Goal: Information Seeking & Learning: Find specific fact

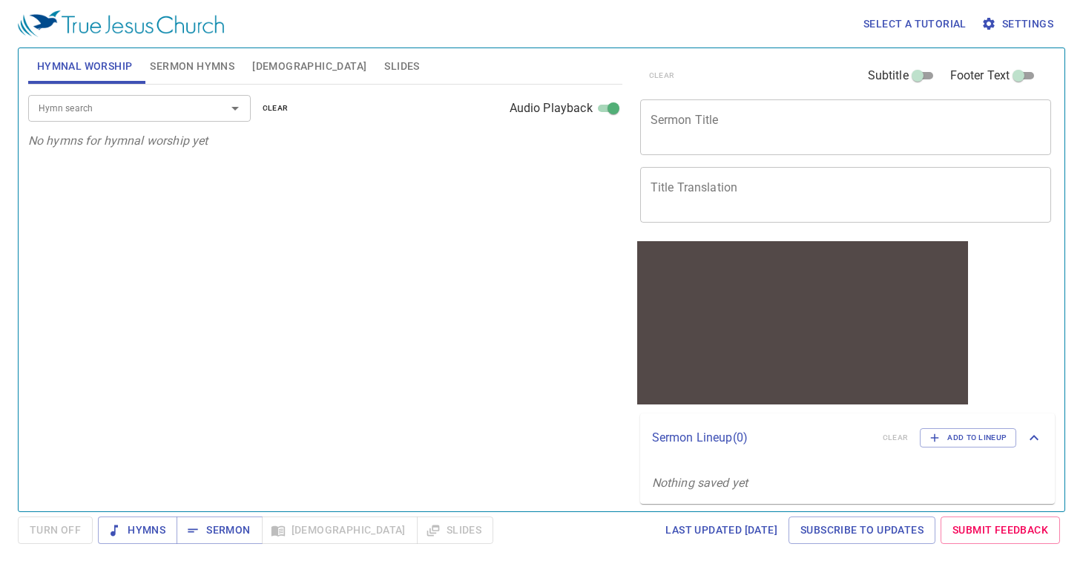
click at [478, 276] on div "Hymn search Hymn search clear Audio Playback No hymns for hymnal worship yet" at bounding box center [325, 292] width 594 height 414
click at [163, 110] on input "Hymn search" at bounding box center [118, 107] width 170 height 17
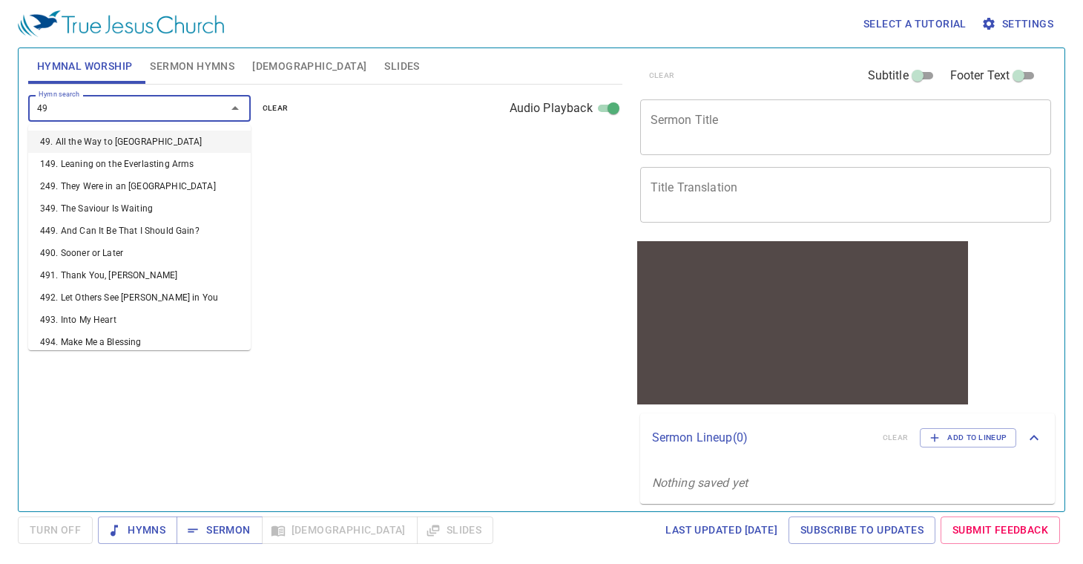
type input "497"
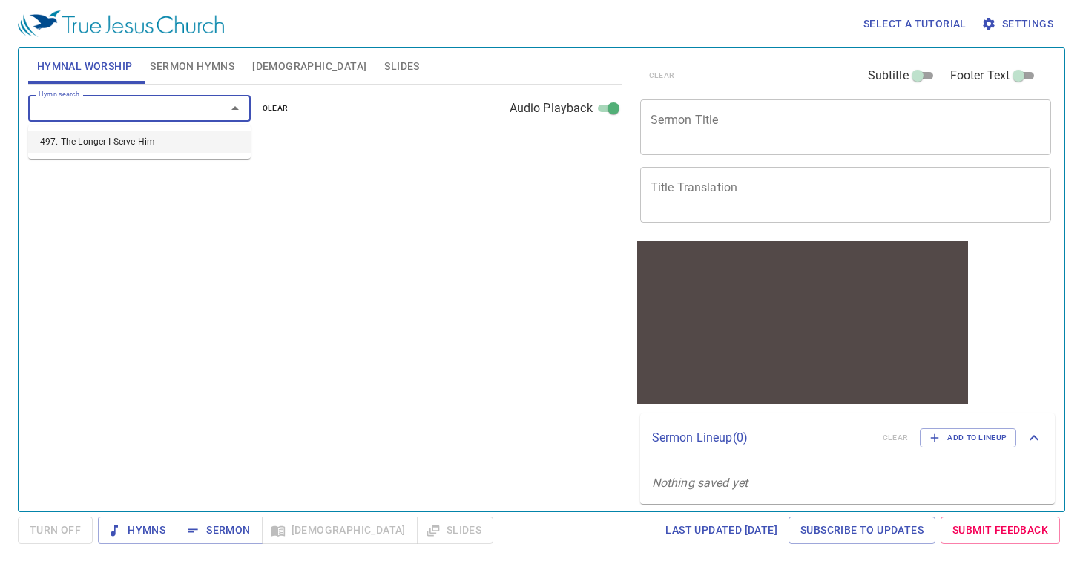
select select "1"
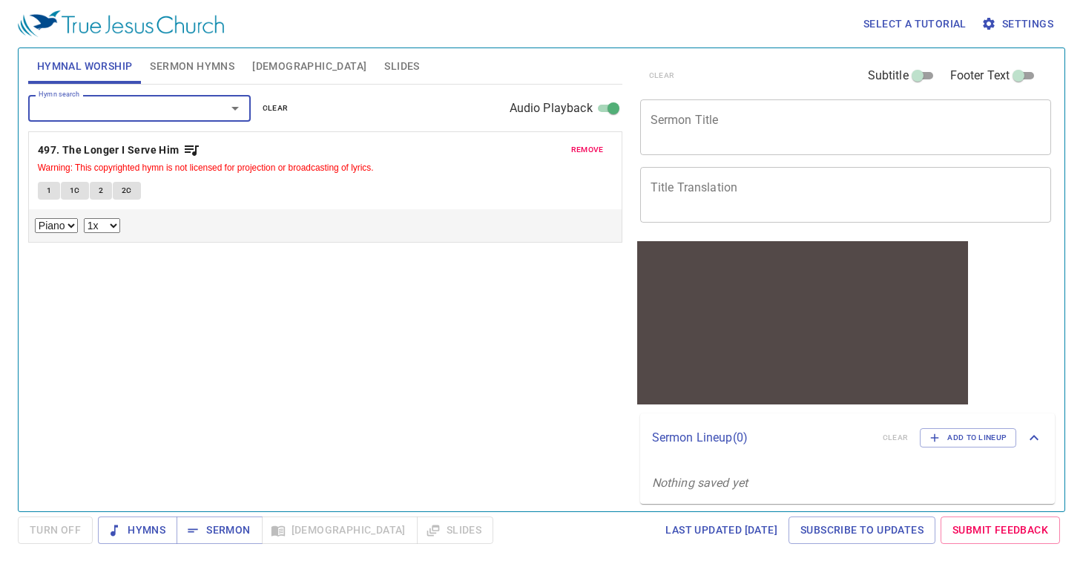
click at [40, 194] on button "1" at bounding box center [49, 191] width 22 height 18
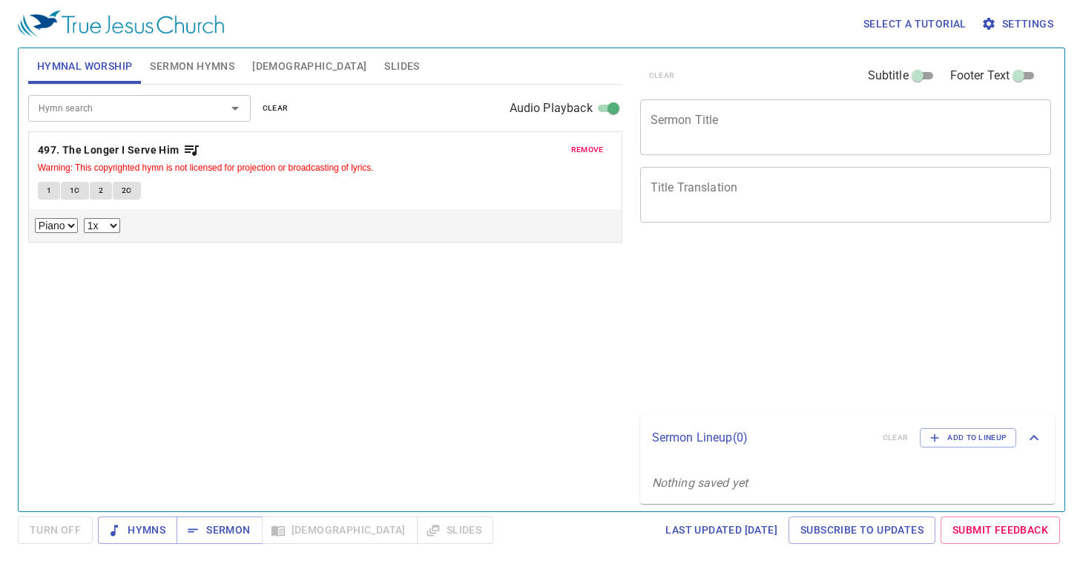
select select "1"
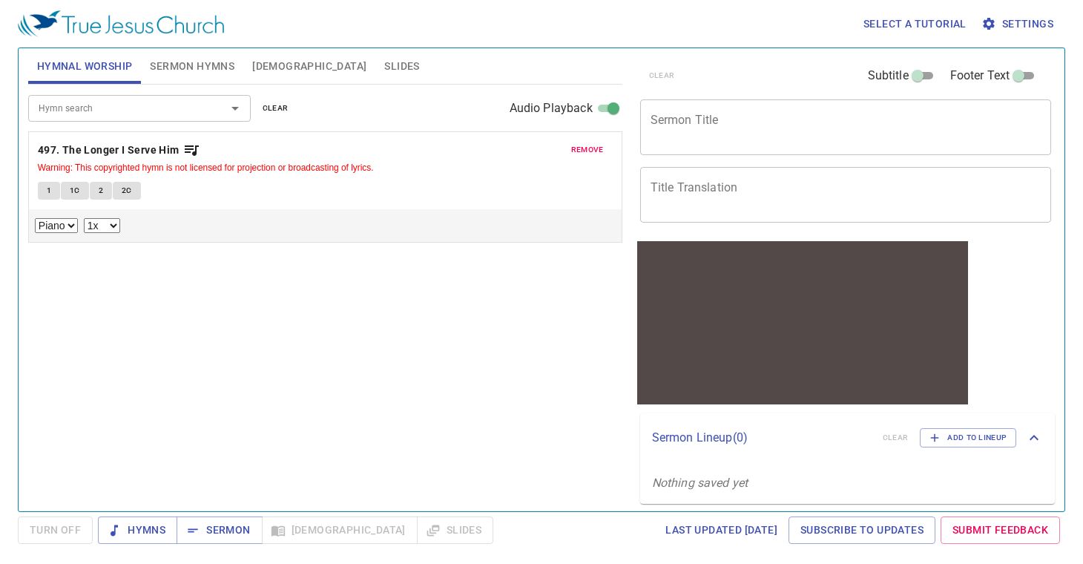
click at [50, 192] on span "1" at bounding box center [49, 190] width 4 height 13
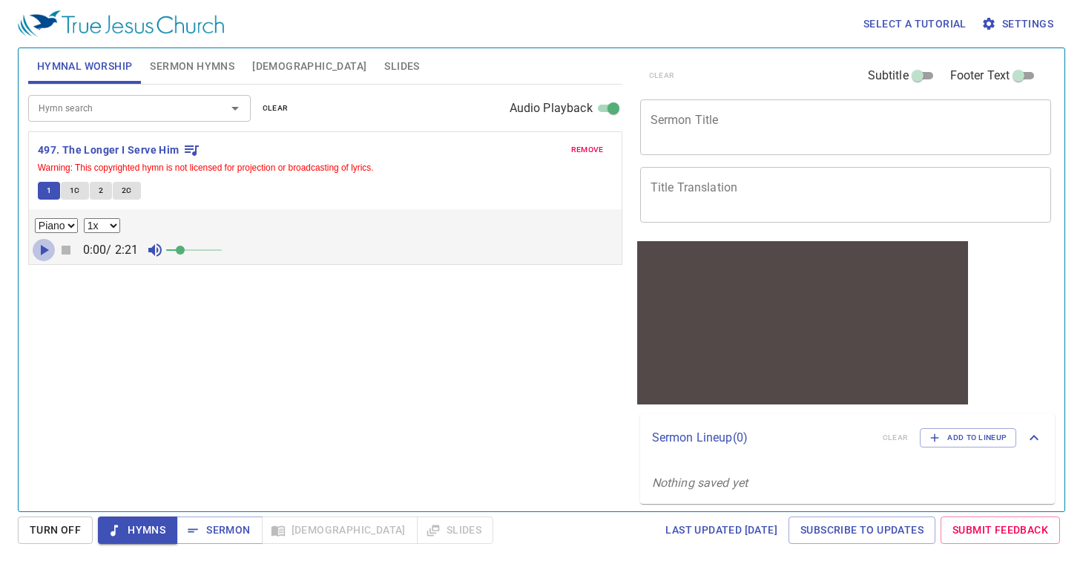
click at [43, 248] on icon "button" at bounding box center [45, 250] width 8 height 10
click at [199, 247] on span at bounding box center [194, 250] width 56 height 21
click at [151, 107] on input "Hymn search" at bounding box center [118, 107] width 170 height 17
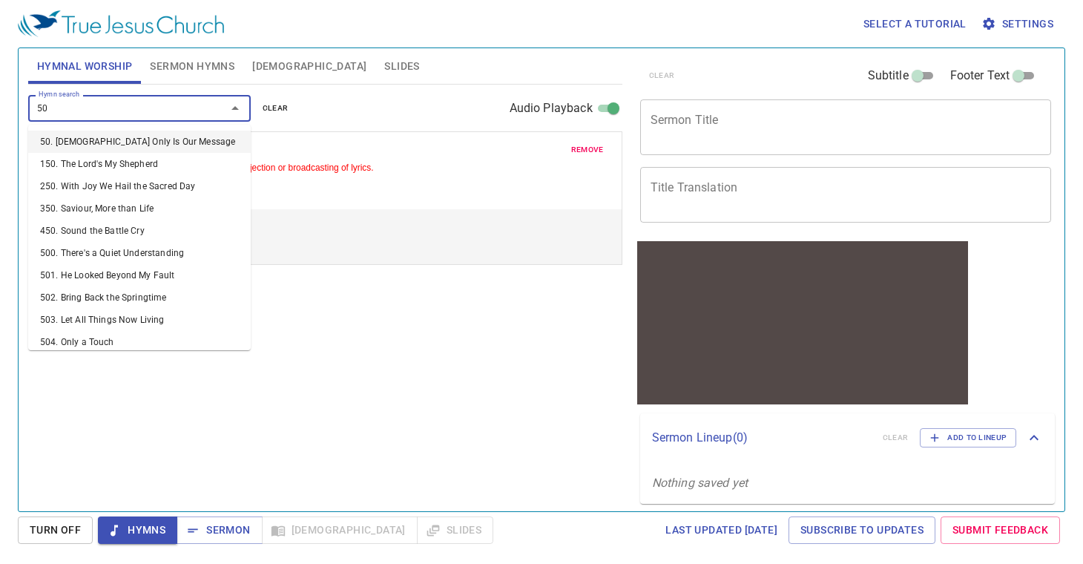
type input "502"
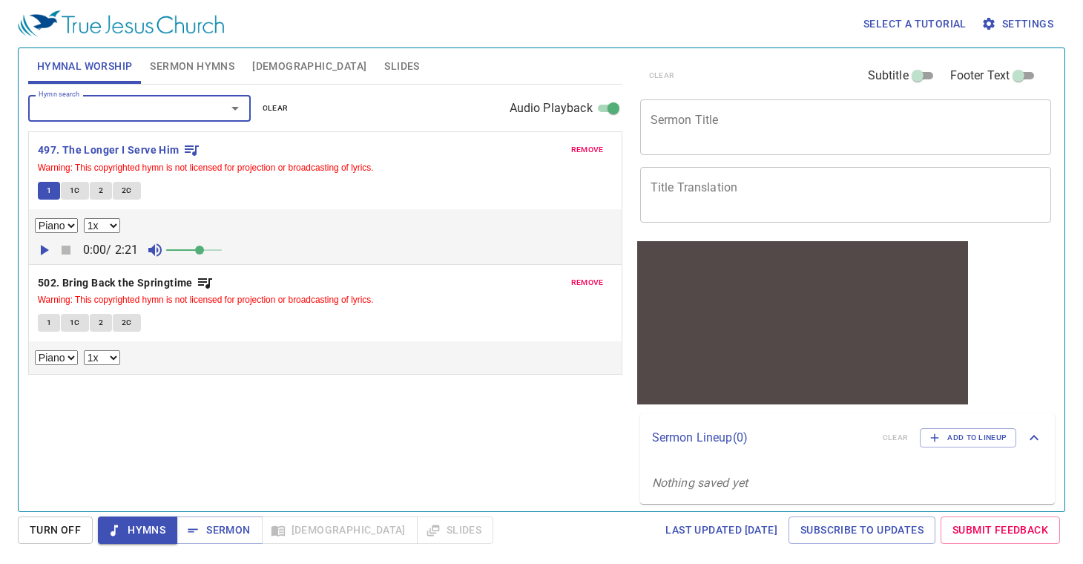
click at [49, 329] on span "1" at bounding box center [49, 322] width 4 height 13
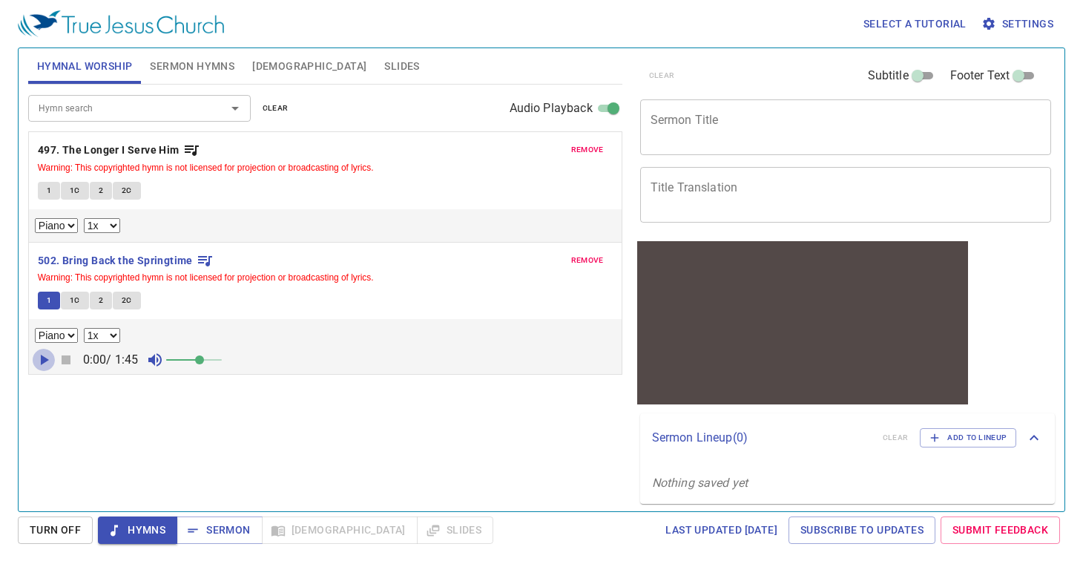
click at [42, 366] on icon "button" at bounding box center [44, 360] width 18 height 18
click at [114, 340] on select "0.6x 0.7x 0.8x 0.9x 1x 1.1x 1.2x 1.3x 1.4x 1.5x 1.7x 2x" at bounding box center [102, 335] width 36 height 15
select select "0.9"
click at [84, 328] on select "0.6x 0.7x 0.8x 0.9x 1x 1.1x 1.2x 1.3x 1.4x 1.5x 1.7x 2x" at bounding box center [102, 335] width 36 height 15
click at [204, 360] on span at bounding box center [199, 359] width 9 height 9
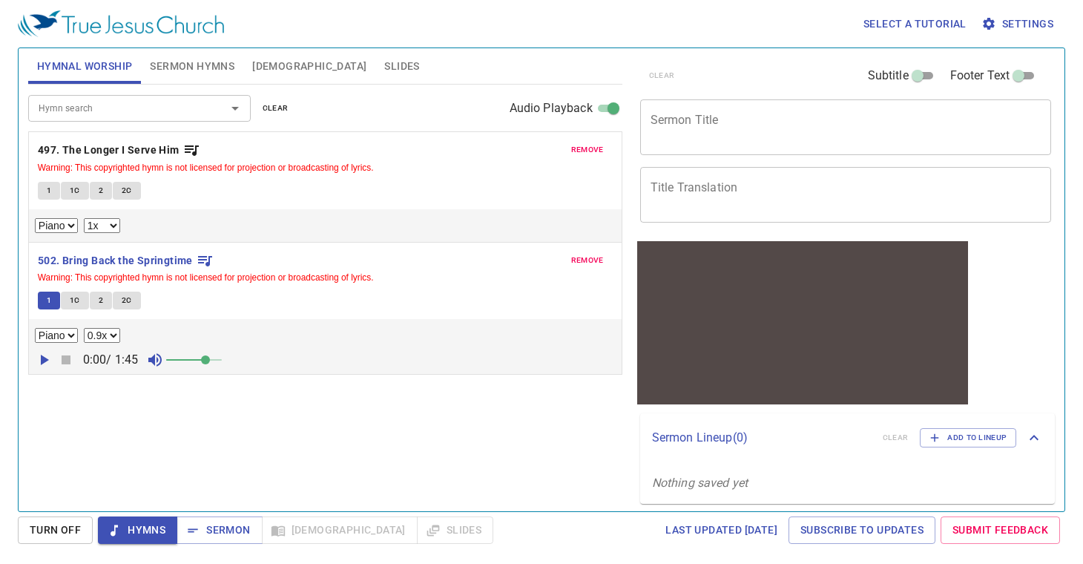
click at [154, 113] on input "Hymn search" at bounding box center [118, 107] width 170 height 17
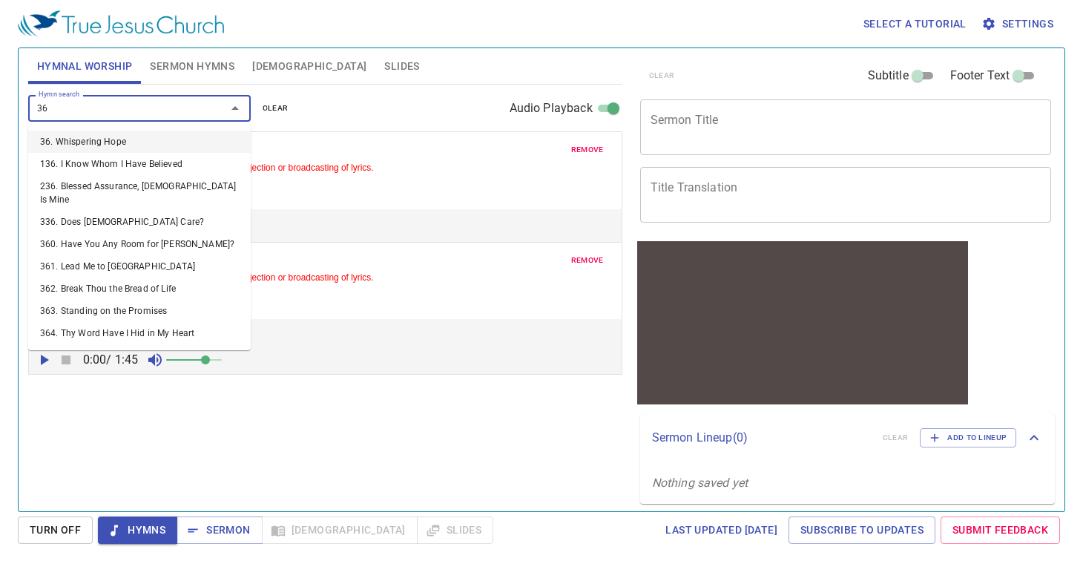
type input "369"
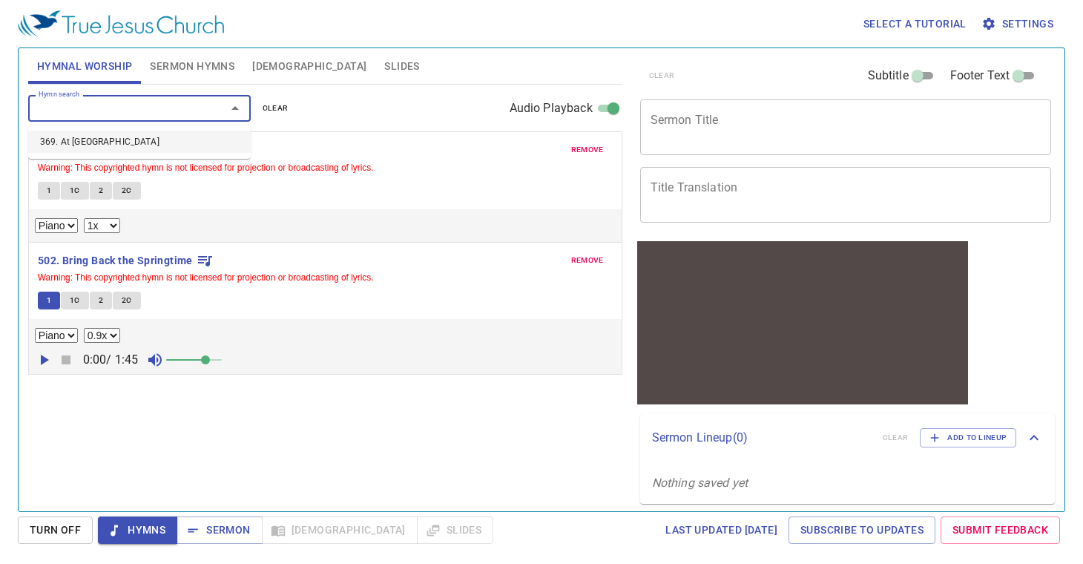
select select "1"
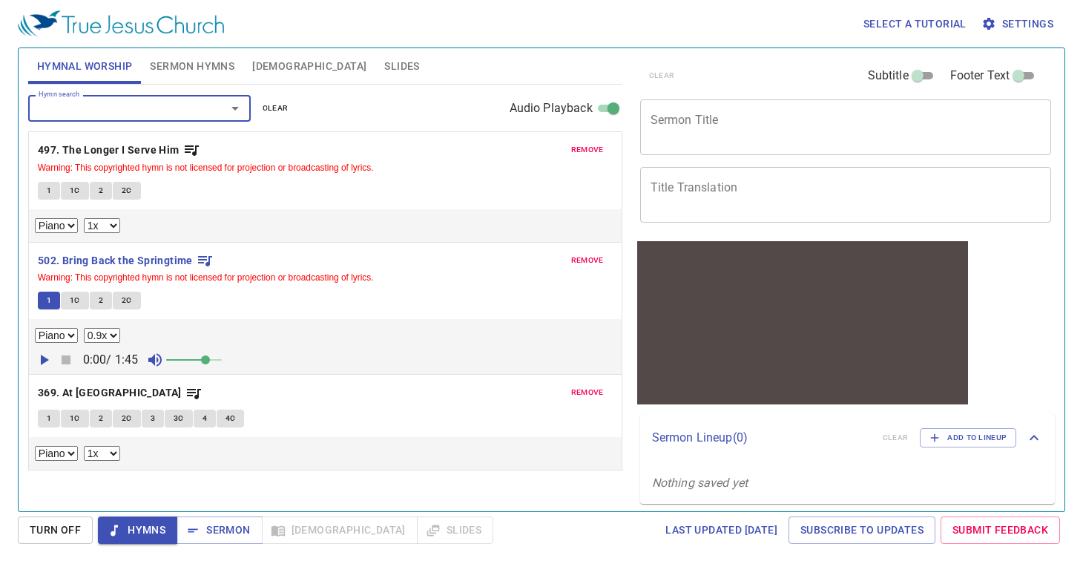
click at [44, 418] on button "1" at bounding box center [49, 418] width 22 height 18
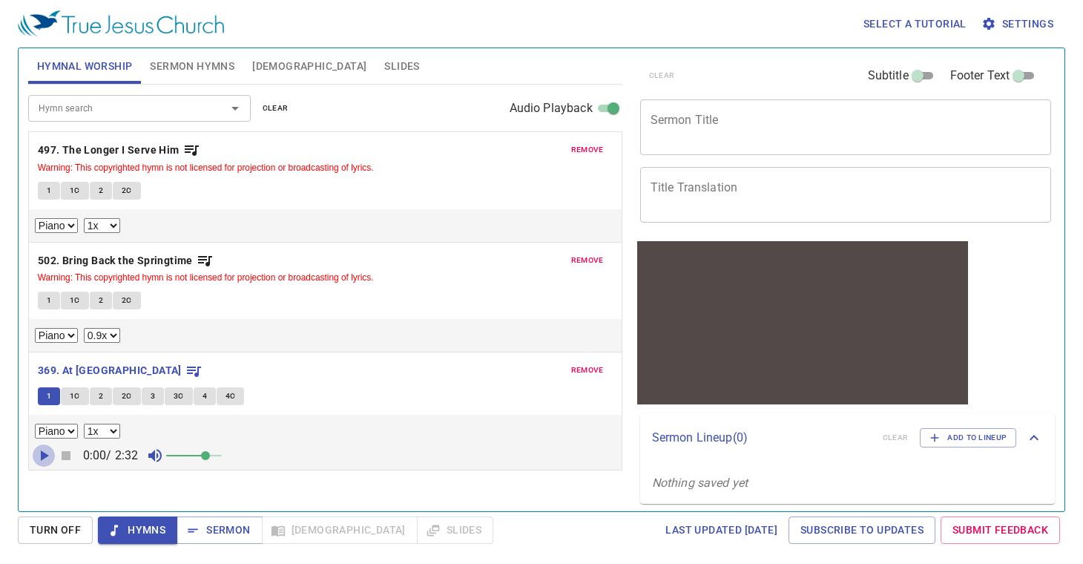
click at [36, 456] on icon "button" at bounding box center [44, 455] width 18 height 18
click at [139, 119] on div "Hymn search" at bounding box center [139, 108] width 222 height 26
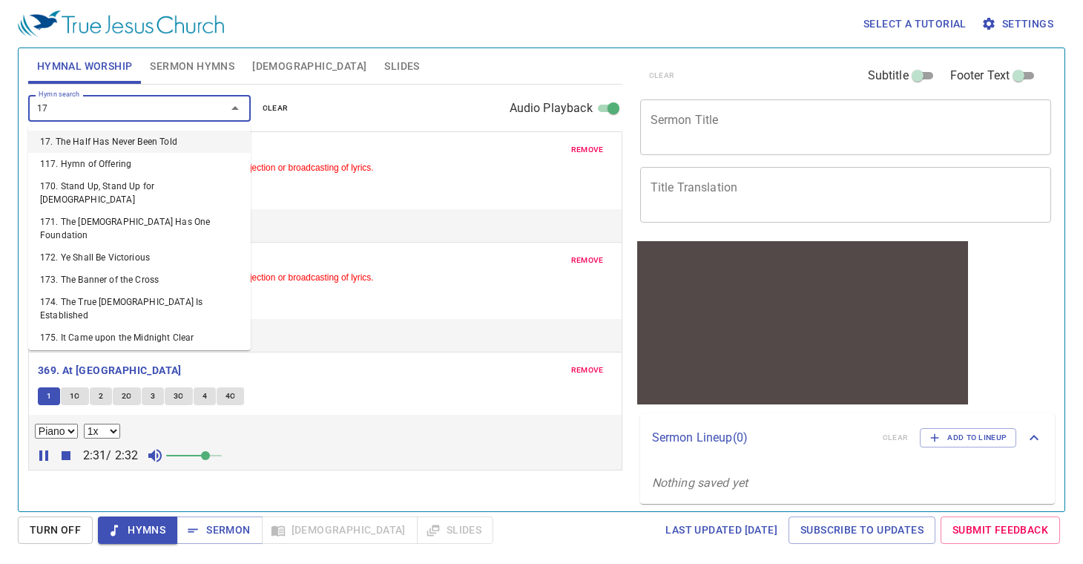
type input "171"
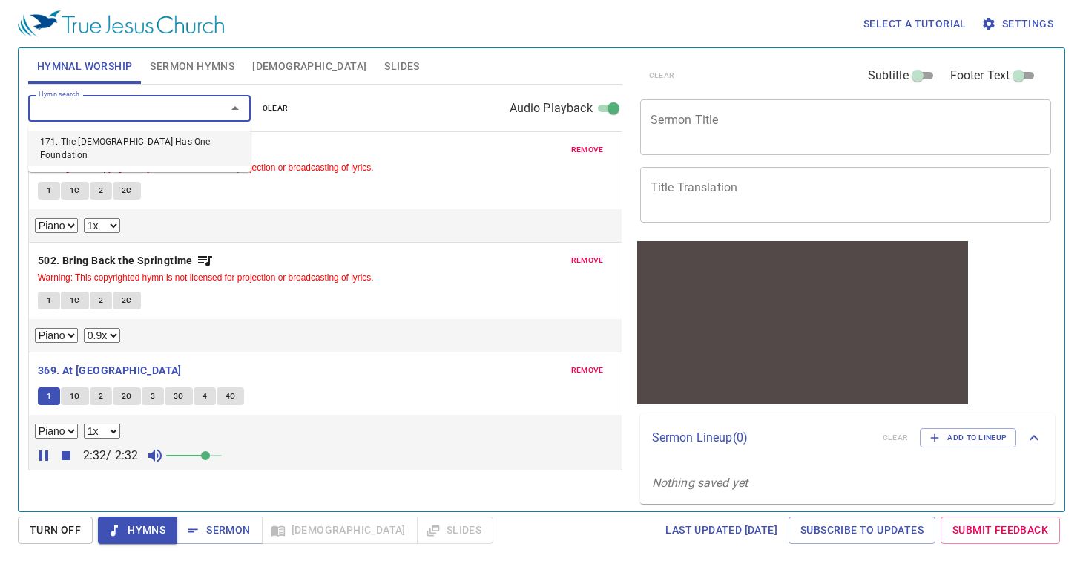
select select "1"
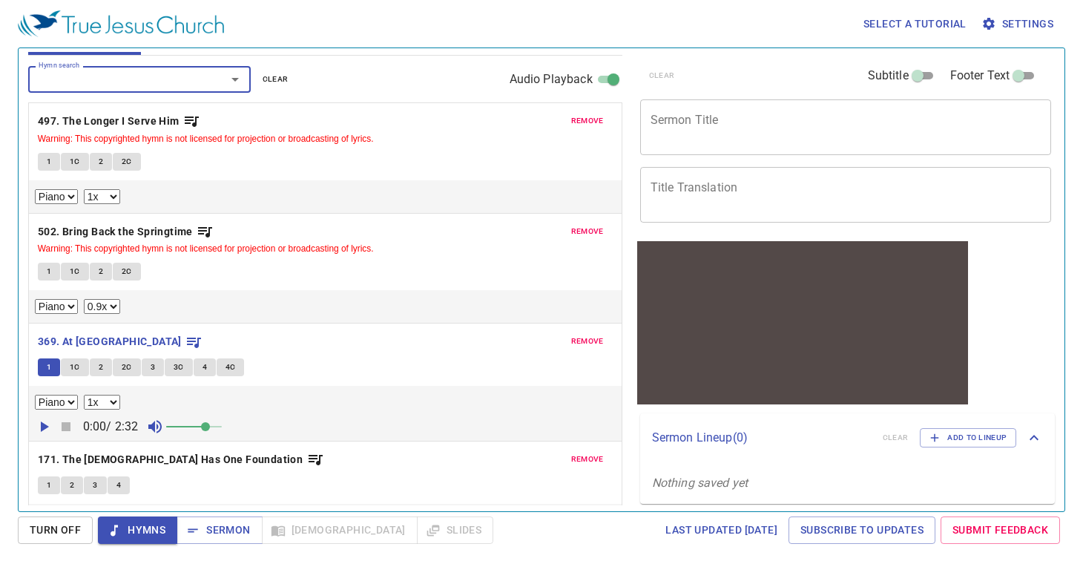
scroll to position [66, 0]
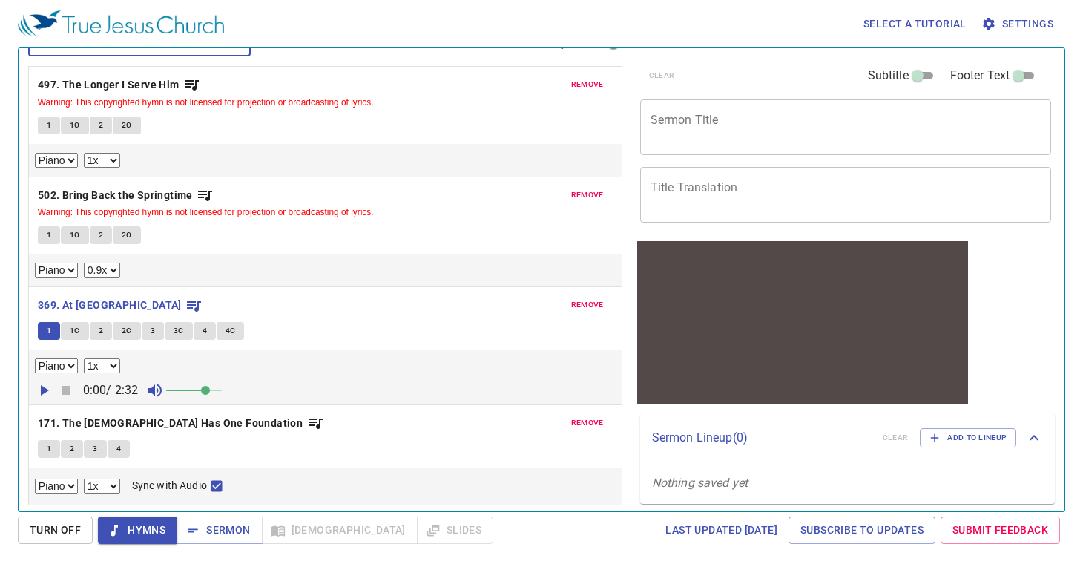
click at [48, 451] on span "1" at bounding box center [49, 448] width 4 height 13
checkbox input "false"
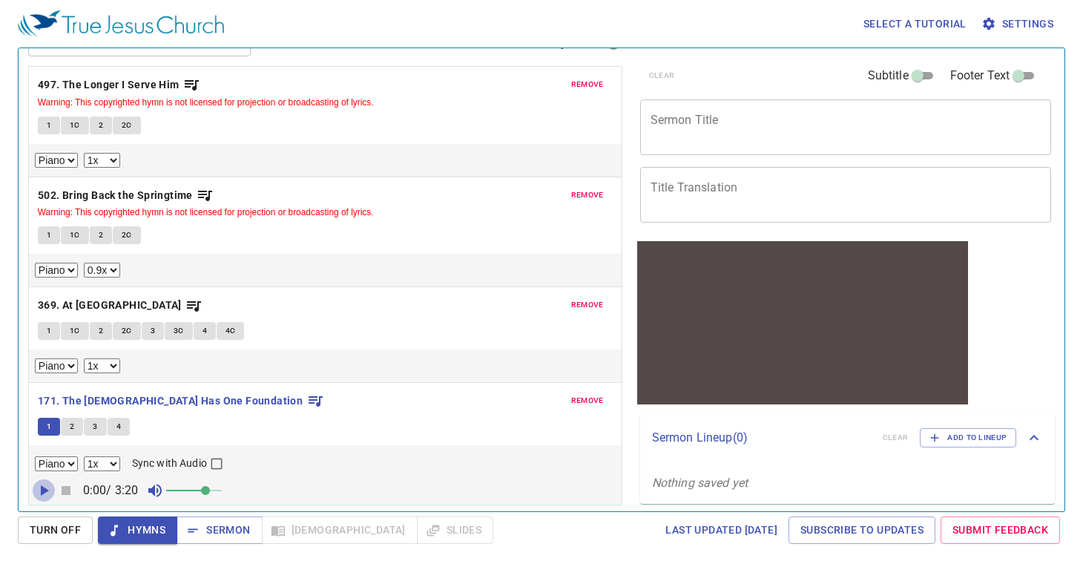
click at [44, 491] on icon "button" at bounding box center [45, 490] width 8 height 10
click at [571, 85] on span "remove" at bounding box center [587, 84] width 33 height 13
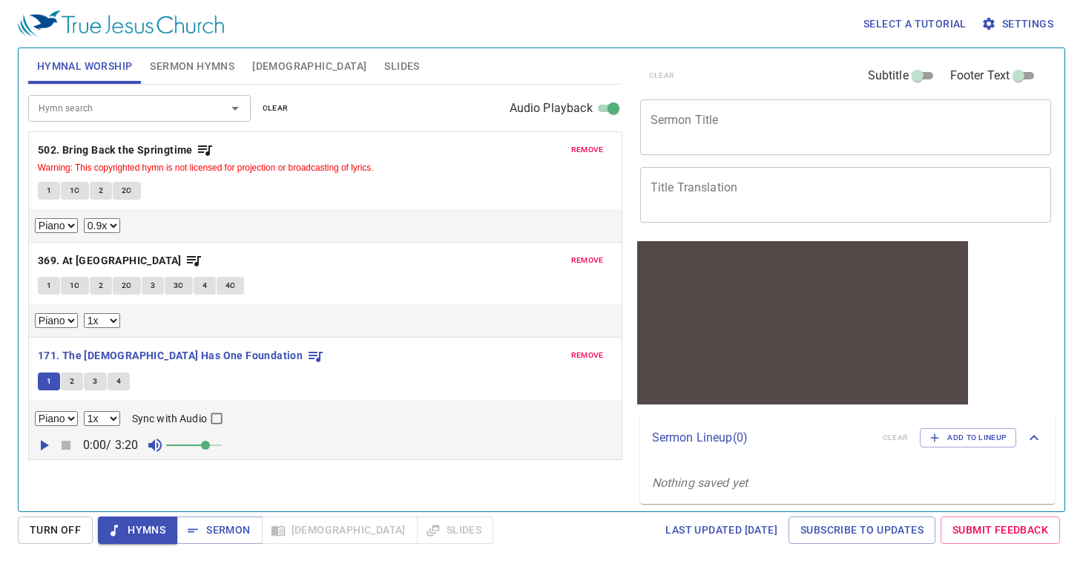
scroll to position [0, 0]
click at [573, 146] on span "remove" at bounding box center [587, 149] width 33 height 13
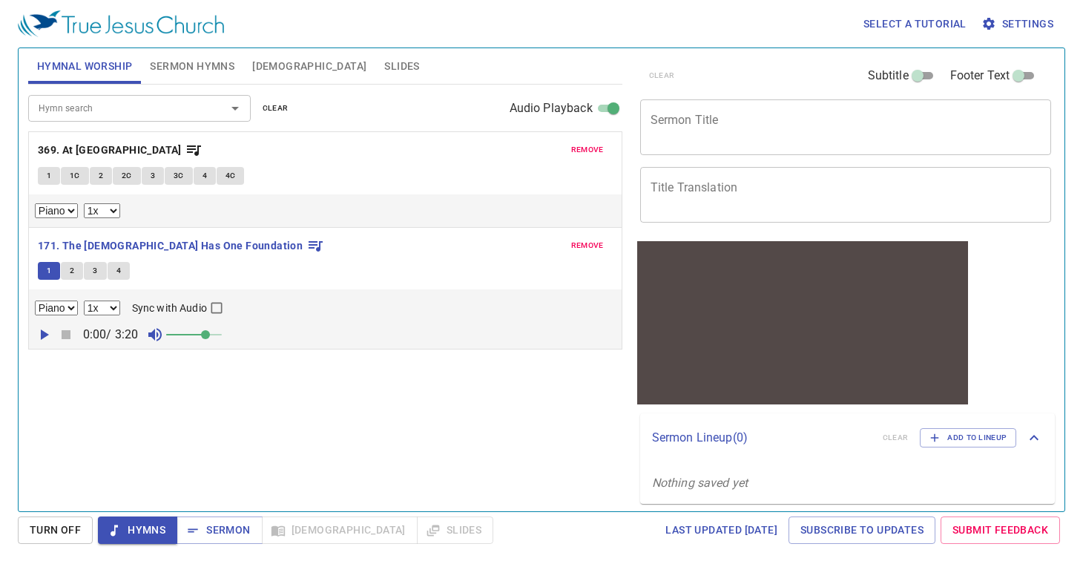
click at [604, 150] on button "remove" at bounding box center [587, 150] width 50 height 18
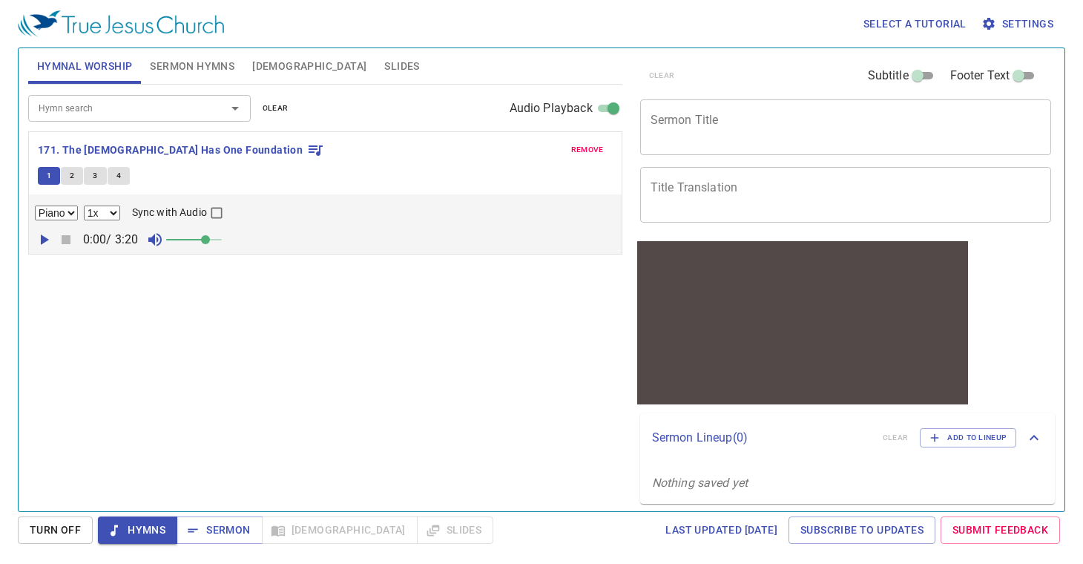
click at [604, 150] on button "remove" at bounding box center [587, 150] width 50 height 18
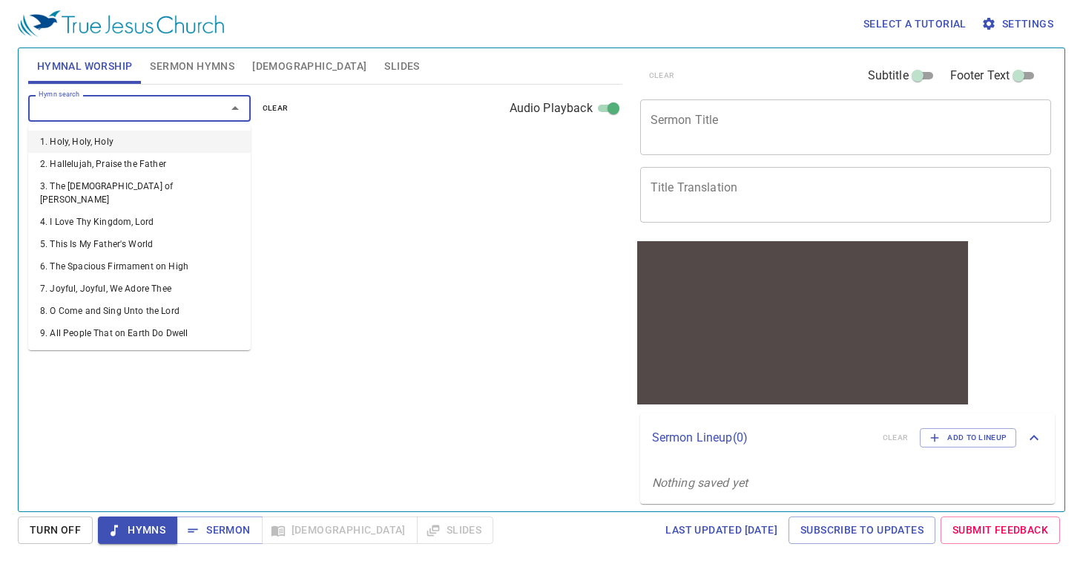
click at [86, 103] on input "Hymn search" at bounding box center [118, 107] width 170 height 17
type input "20"
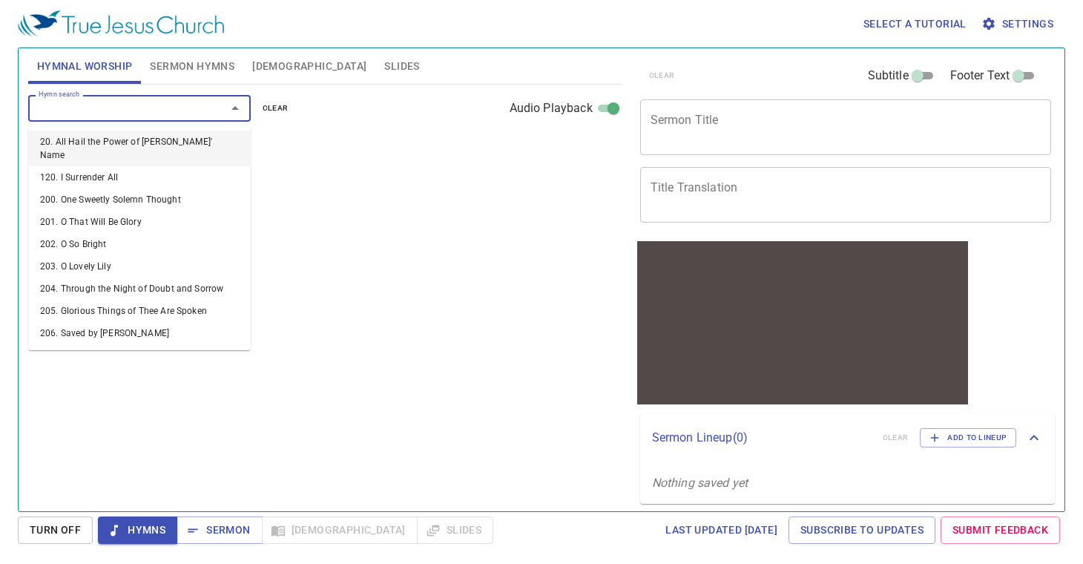
select select "1"
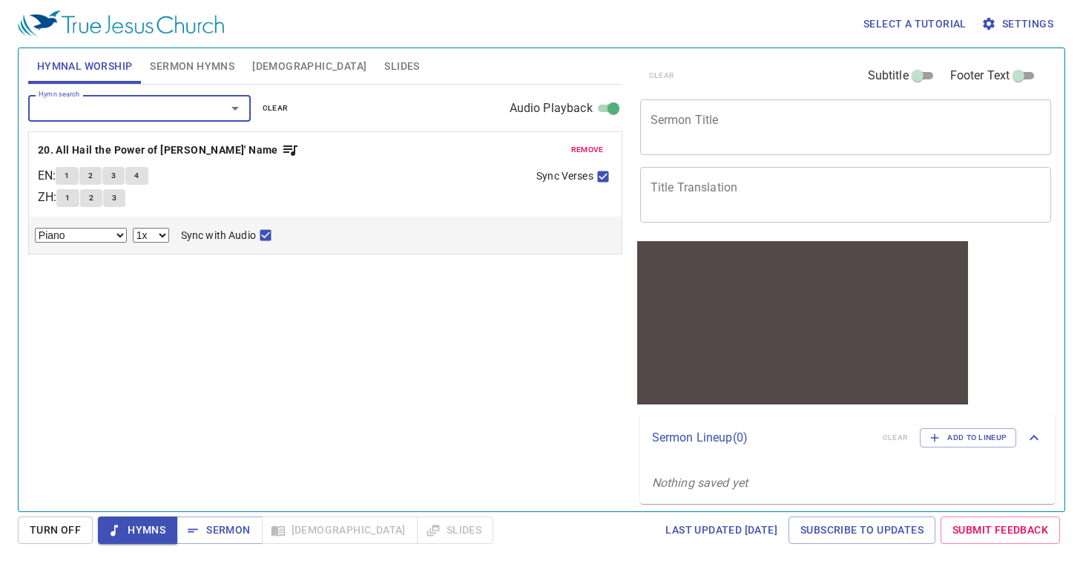
click at [70, 201] on span "1" at bounding box center [67, 197] width 4 height 13
checkbox input "false"
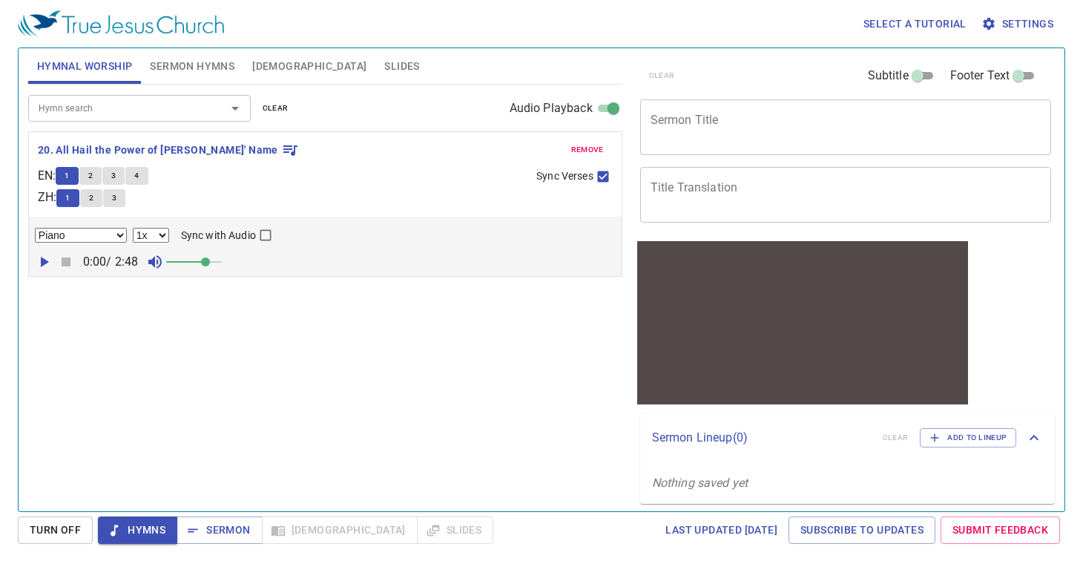
click at [42, 263] on icon "button" at bounding box center [45, 262] width 8 height 10
click at [42, 263] on icon "button" at bounding box center [43, 262] width 9 height 10
select select "1"
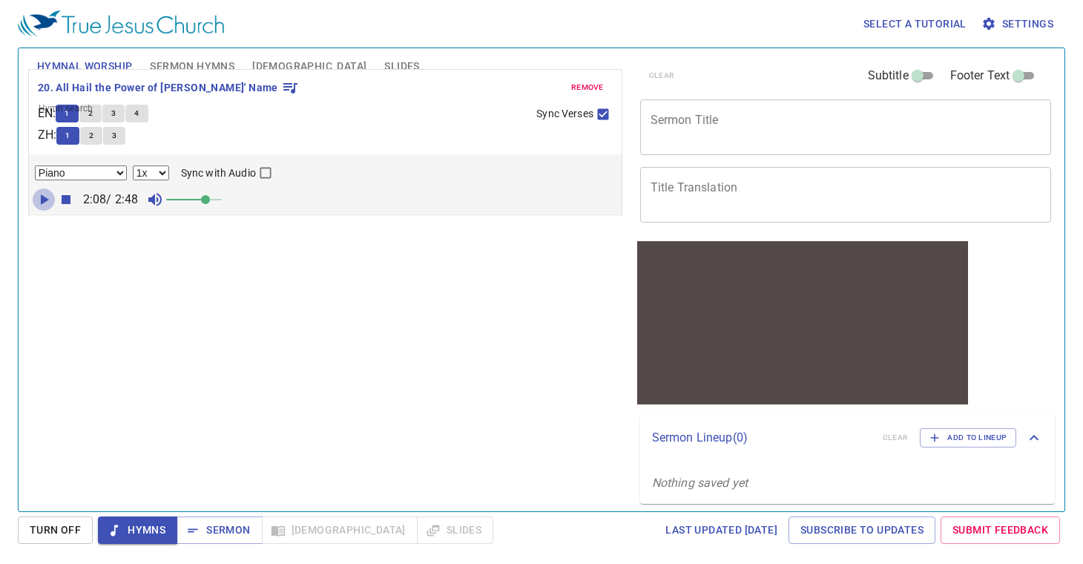
drag, startPoint x: 42, startPoint y: 263, endPoint x: 291, endPoint y: 296, distance: 252.0
click at [291, 286] on div "Hymn search Hymn search clear Audio Playback remove 20. All Hail the Power of J…" at bounding box center [325, 292] width 594 height 414
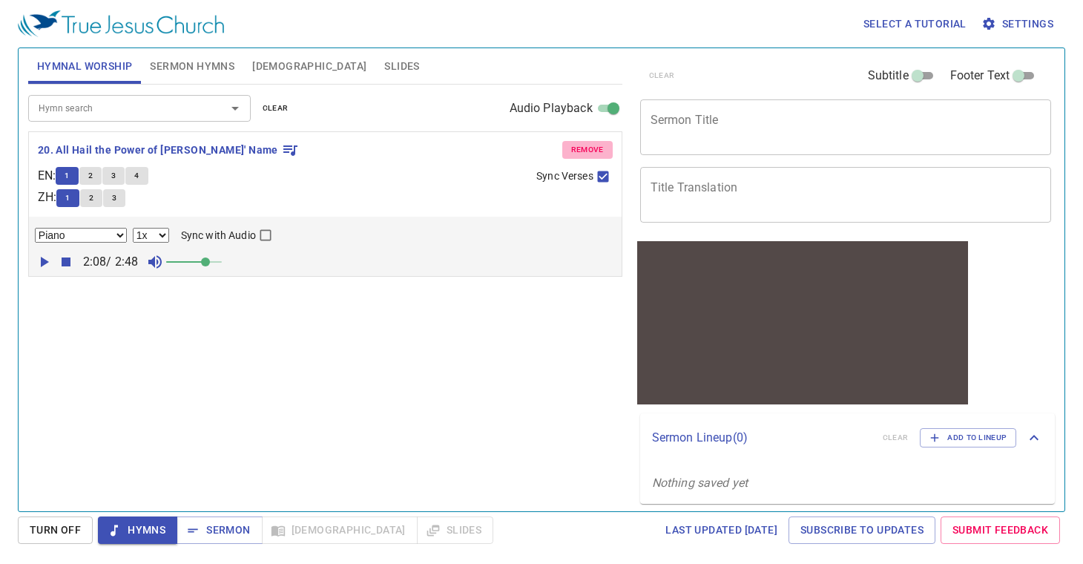
click at [584, 154] on span "remove" at bounding box center [587, 149] width 33 height 13
